Goal: Transaction & Acquisition: Book appointment/travel/reservation

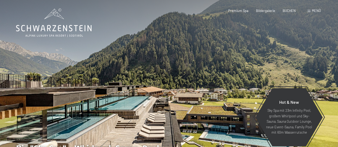
click at [306, 11] on div "Buchen Anfragen Premium Spa Bildergalerie BUCHEN Menü DE IT EN Gutschein Bilder…" at bounding box center [267, 11] width 108 height 5
click at [310, 11] on span at bounding box center [309, 11] width 3 height 2
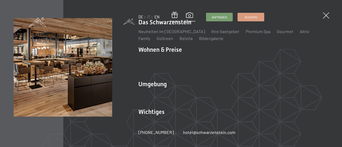
click at [156, 18] on link "EN" at bounding box center [157, 17] width 5 height 5
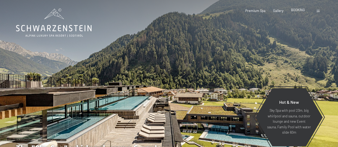
click at [298, 9] on span "BOOKING" at bounding box center [298, 10] width 14 height 4
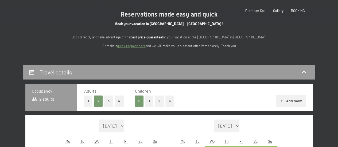
scroll to position [53, 0]
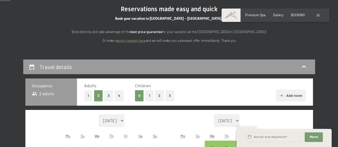
click at [148, 97] on button "1" at bounding box center [149, 95] width 8 height 11
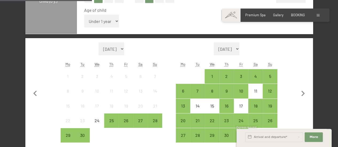
scroll to position [160, 0]
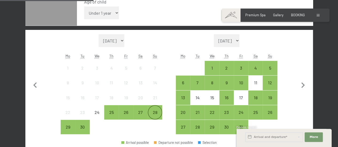
click at [153, 115] on div "28" at bounding box center [154, 116] width 13 height 13
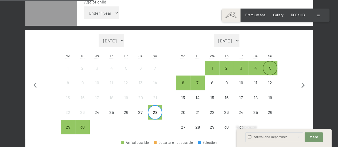
click at [269, 68] on div "5" at bounding box center [269, 72] width 13 height 13
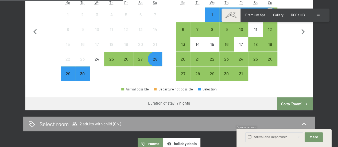
click at [287, 103] on button "Go to ‘Room’" at bounding box center [295, 104] width 36 height 13
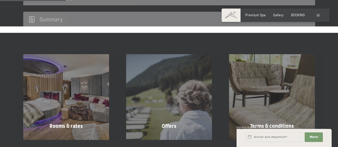
scroll to position [113, 0]
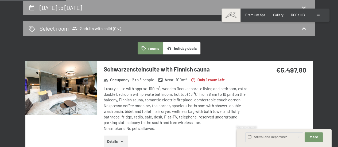
click at [65, 99] on img at bounding box center [61, 88] width 72 height 54
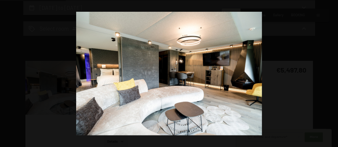
click at [335, 73] on button "button" at bounding box center [329, 73] width 19 height 27
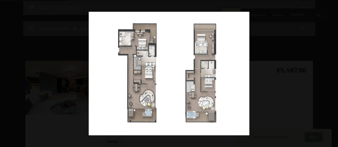
scroll to position [242, 0]
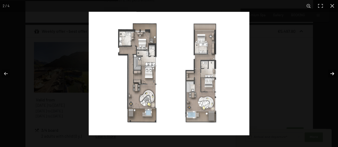
click at [332, 73] on button "button" at bounding box center [329, 73] width 19 height 27
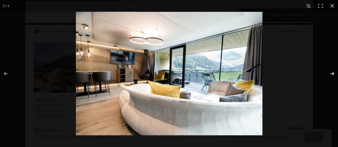
click at [332, 73] on button "button" at bounding box center [329, 73] width 19 height 27
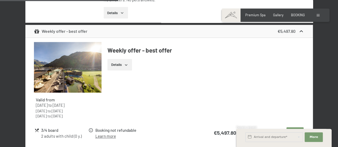
click at [0, 0] on button "button" at bounding box center [0, 0] width 0 height 0
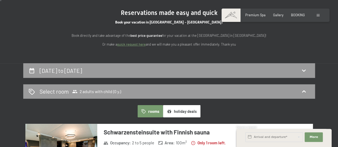
scroll to position [0, 0]
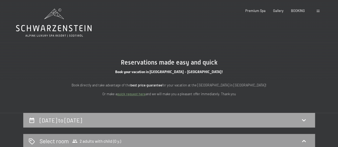
click at [82, 121] on h2 "28th September to 5th October 2025" at bounding box center [61, 120] width 43 height 7
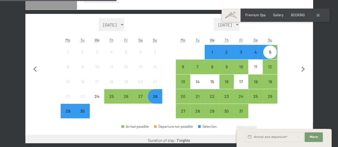
scroll to position [193, 0]
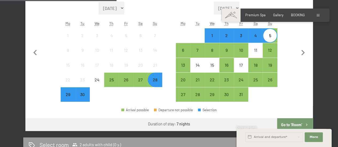
click at [225, 33] on div "2" at bounding box center [226, 39] width 13 height 13
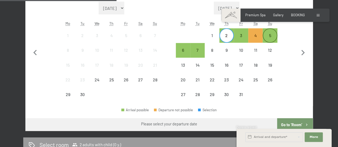
click at [271, 35] on div "5" at bounding box center [269, 39] width 13 height 13
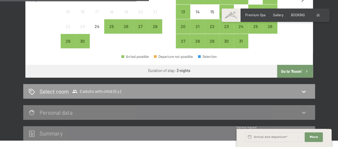
click at [292, 71] on button "Go to ‘Room’" at bounding box center [295, 71] width 36 height 13
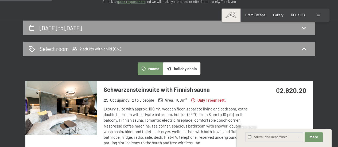
scroll to position [85, 0]
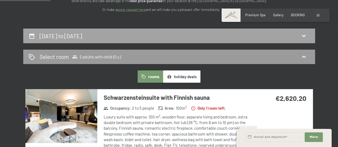
click at [104, 41] on div "2nd October to 5th October 2025" at bounding box center [169, 36] width 292 height 15
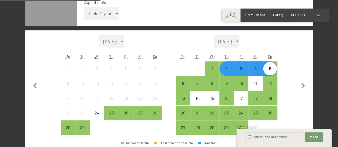
scroll to position [166, 0]
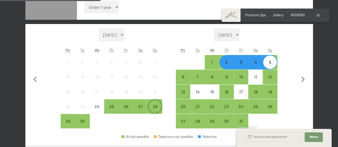
click at [156, 105] on div "28" at bounding box center [154, 111] width 13 height 13
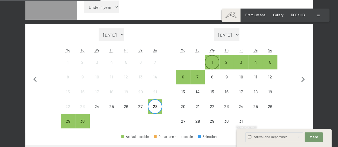
click at [213, 62] on div "1" at bounding box center [211, 66] width 13 height 13
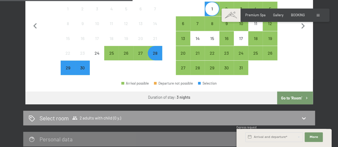
click at [284, 97] on button "Go to ‘Room’" at bounding box center [295, 98] width 36 height 13
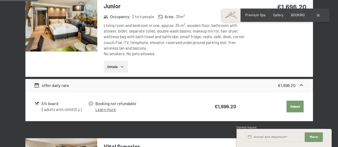
scroll to position [193, 0]
